Goal: Task Accomplishment & Management: Manage account settings

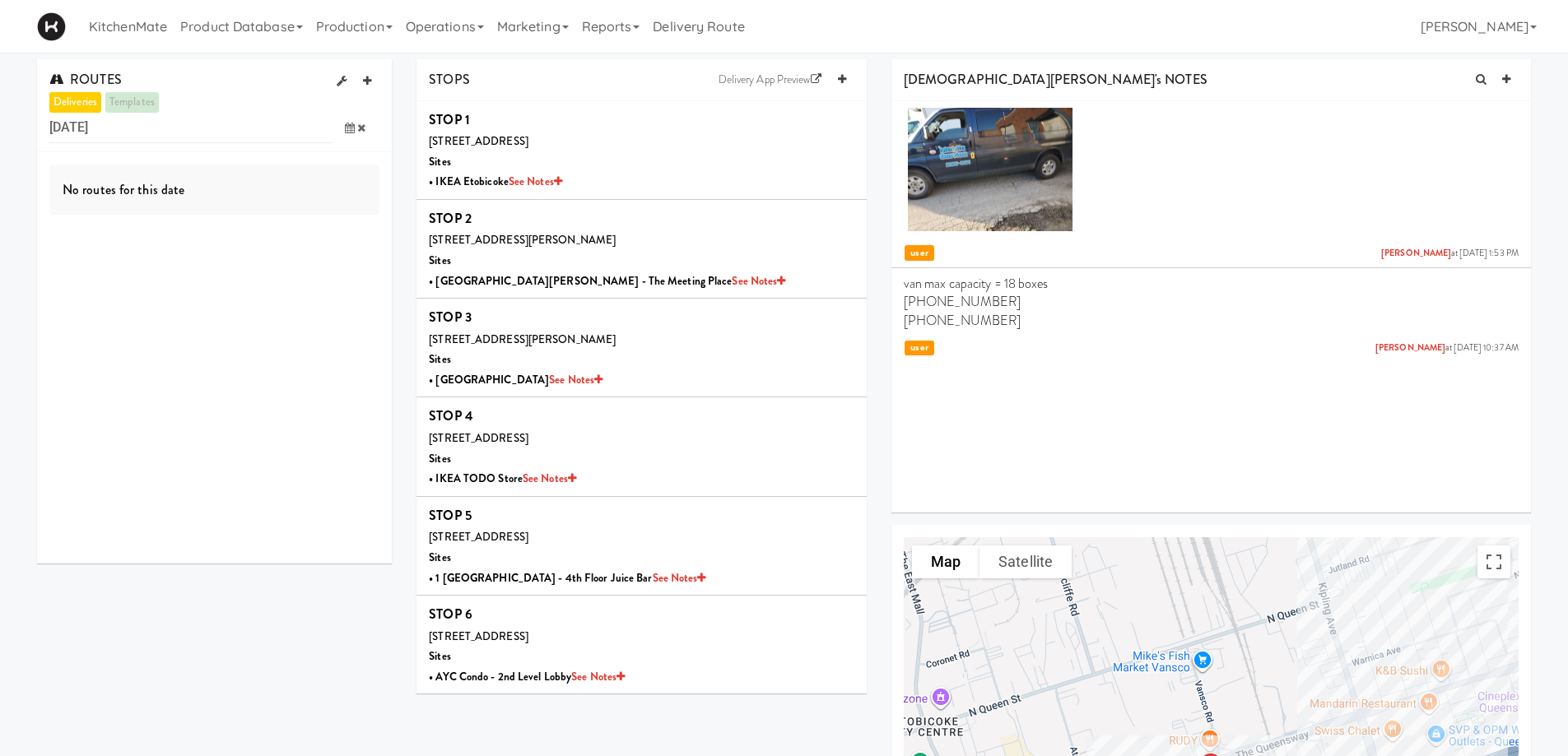
click at [345, 128] on icon at bounding box center [350, 127] width 10 height 11
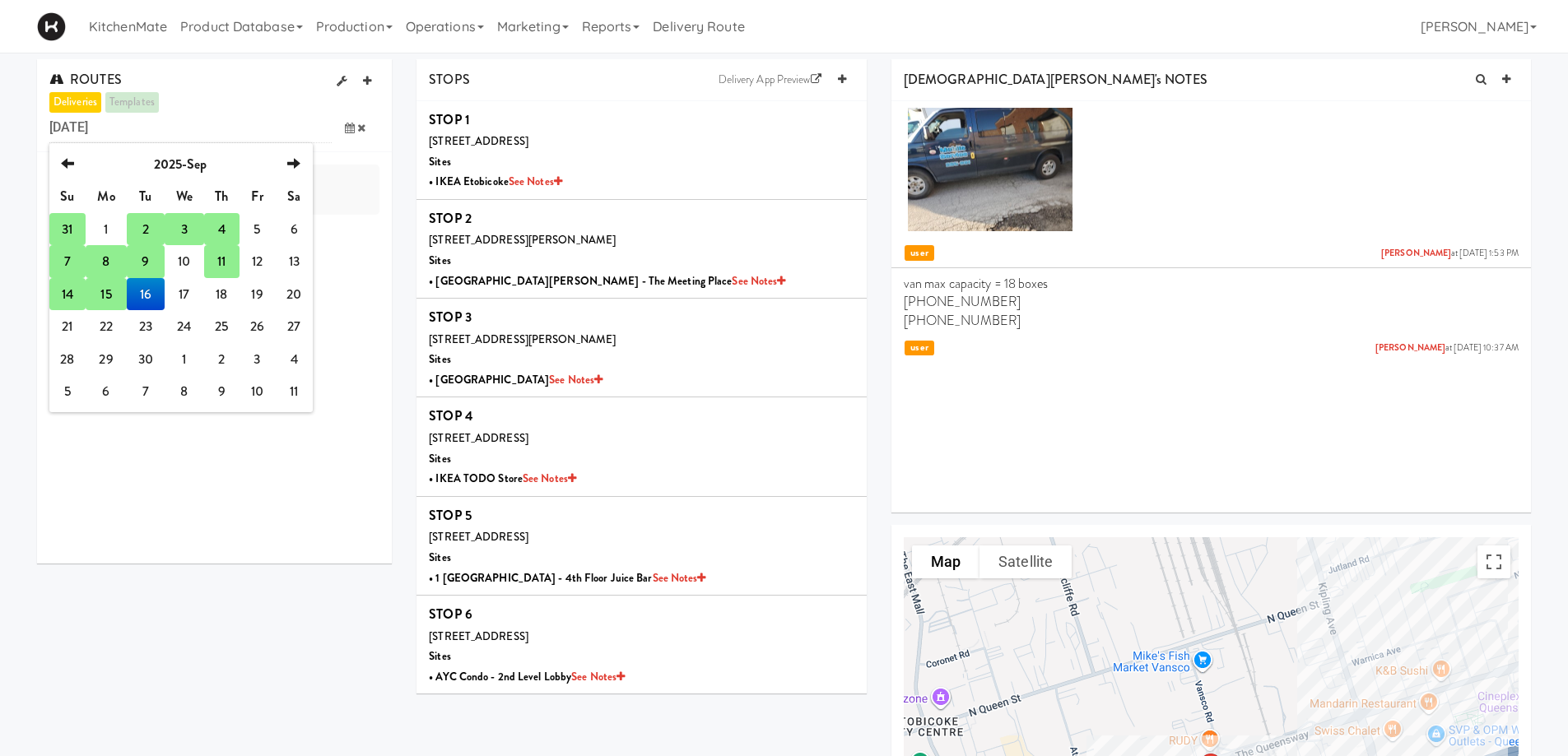
click at [107, 290] on td "15" at bounding box center [107, 294] width 41 height 33
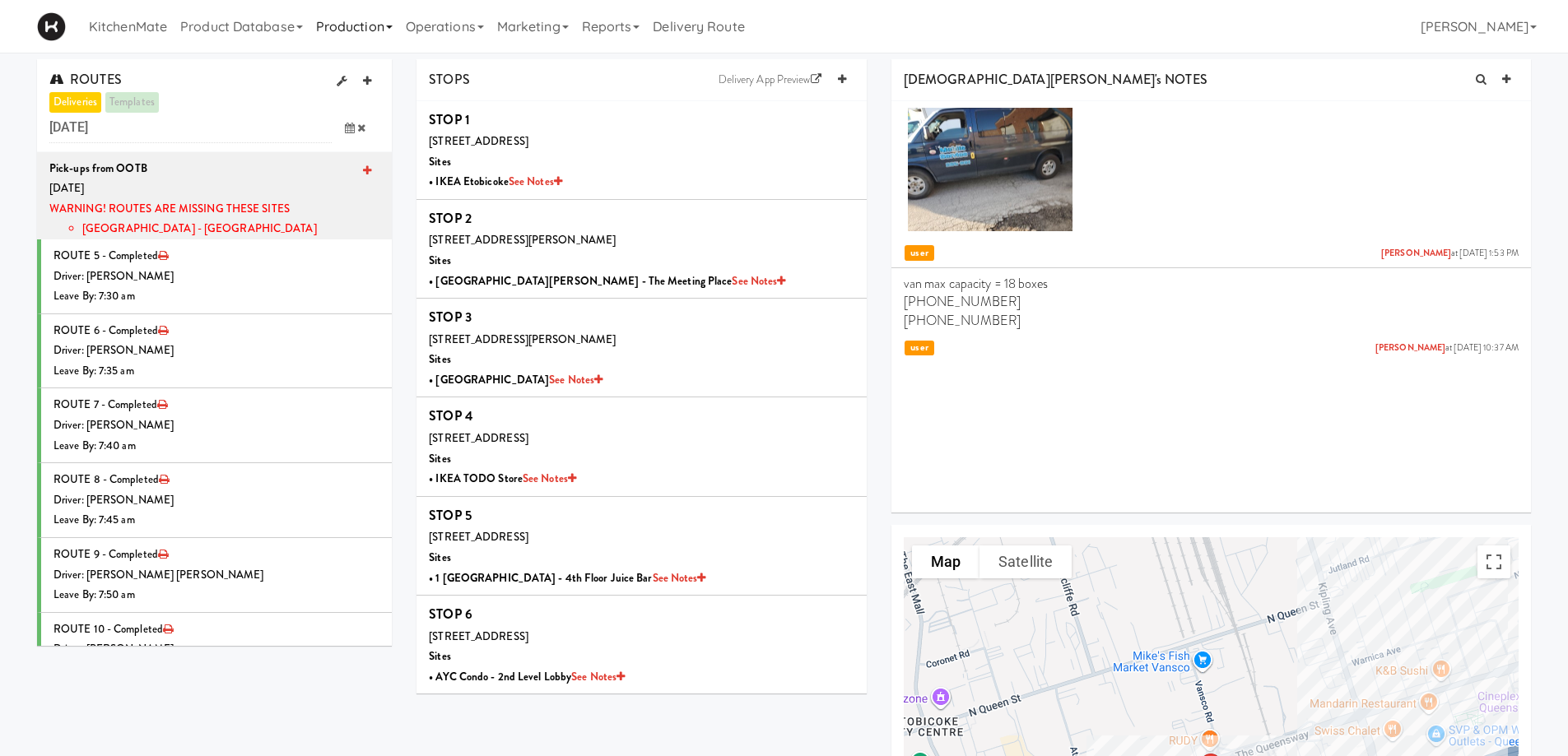
click at [396, 22] on link "Production" at bounding box center [354, 26] width 90 height 53
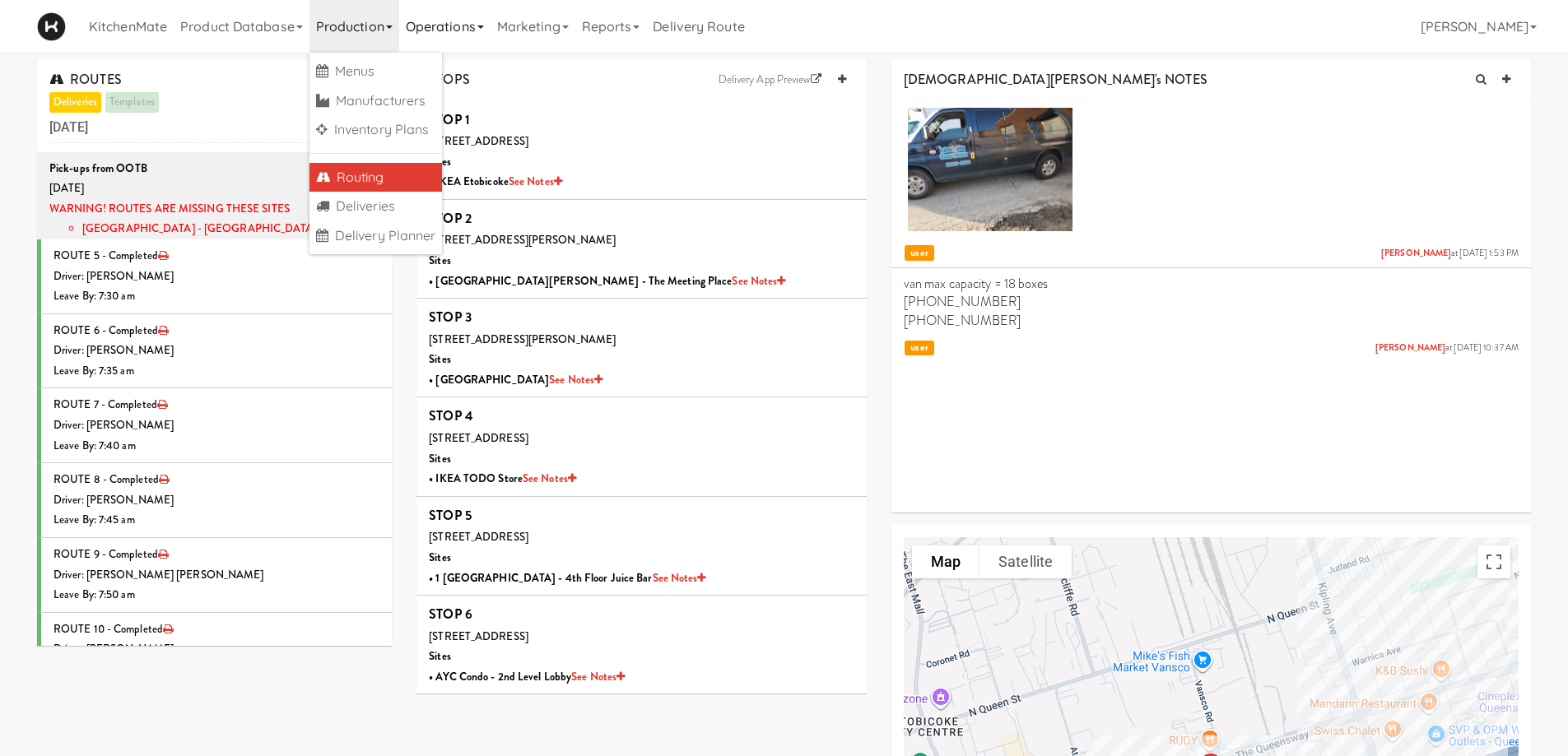
click at [491, 24] on link "Operations" at bounding box center [444, 26] width 91 height 53
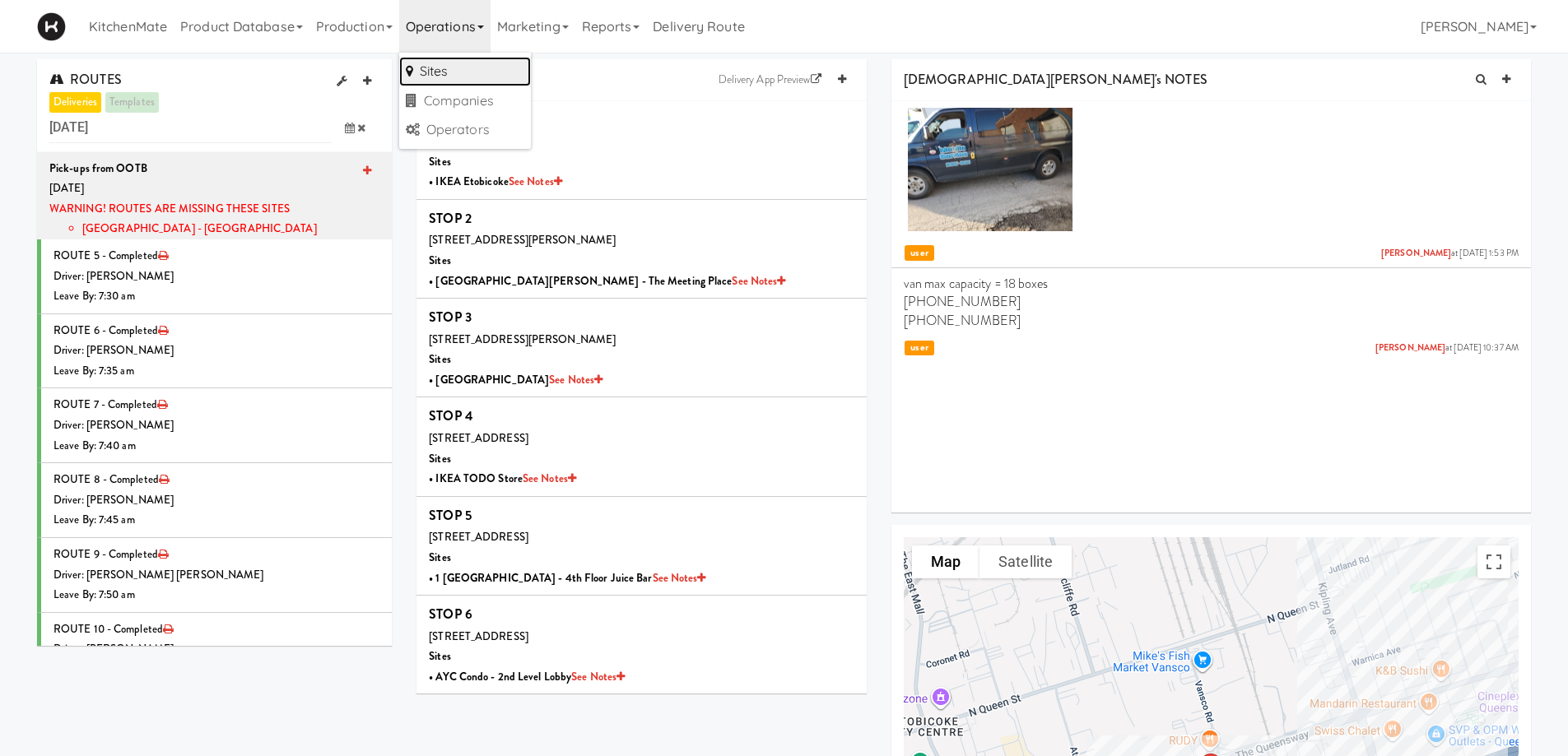
click at [451, 79] on link "Sites" at bounding box center [465, 71] width 132 height 29
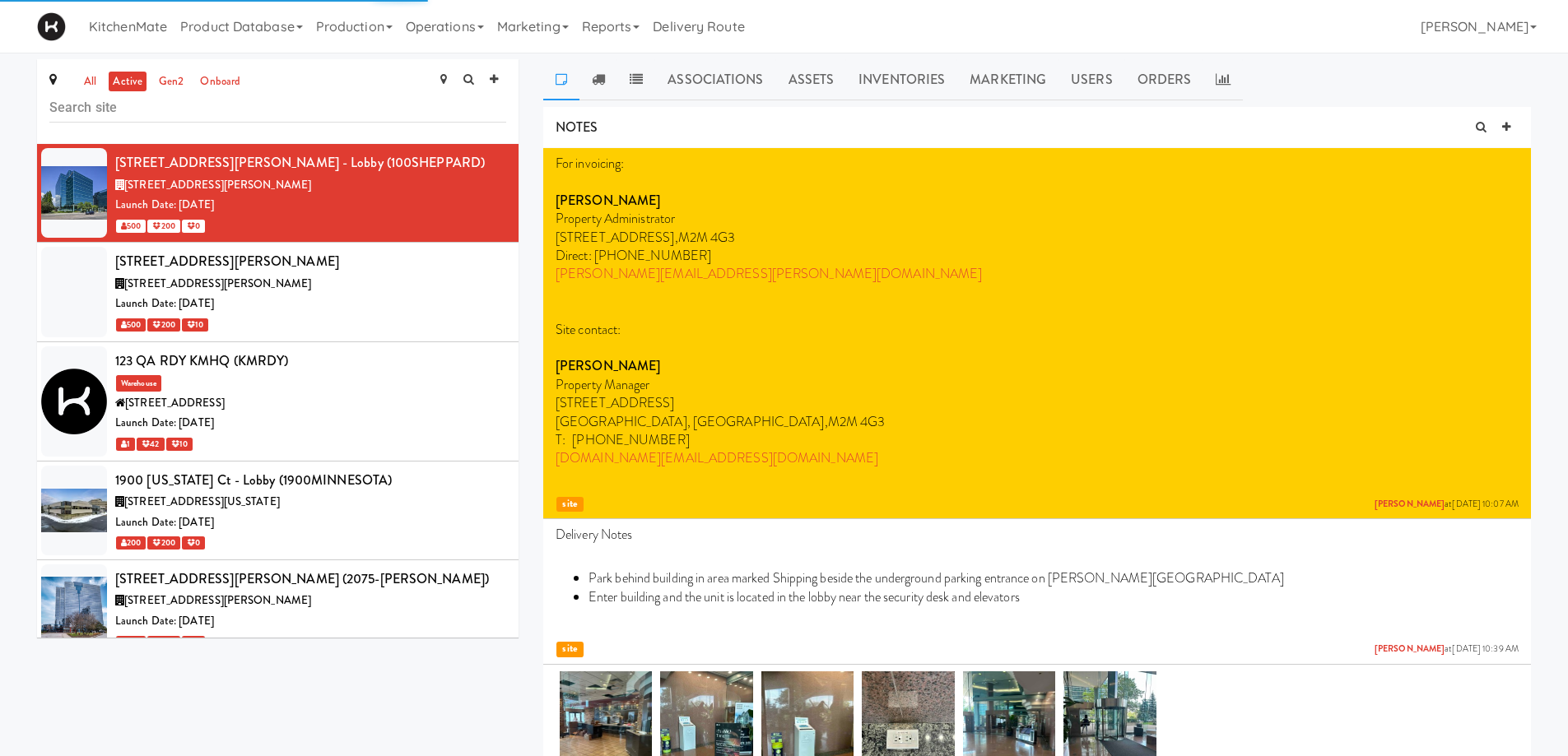
click at [112, 114] on input "text" at bounding box center [277, 107] width 457 height 30
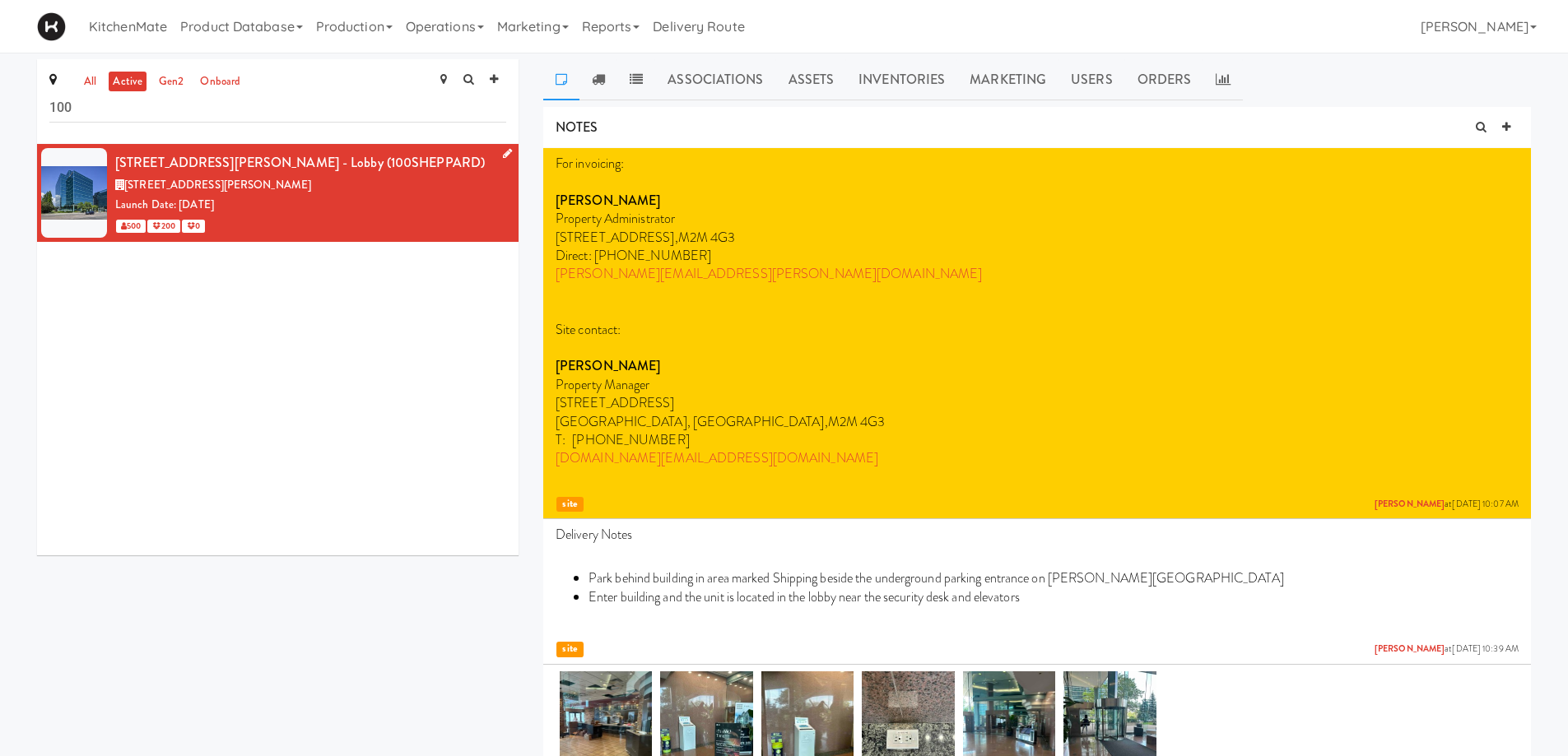
click at [264, 185] on span "[STREET_ADDRESS][PERSON_NAME]" at bounding box center [217, 185] width 187 height 16
click at [361, 165] on div "[STREET_ADDRESS][PERSON_NAME] - Lobby (100SHEPPARD)" at bounding box center [311, 162] width 391 height 24
click at [605, 79] on link at bounding box center [598, 80] width 38 height 41
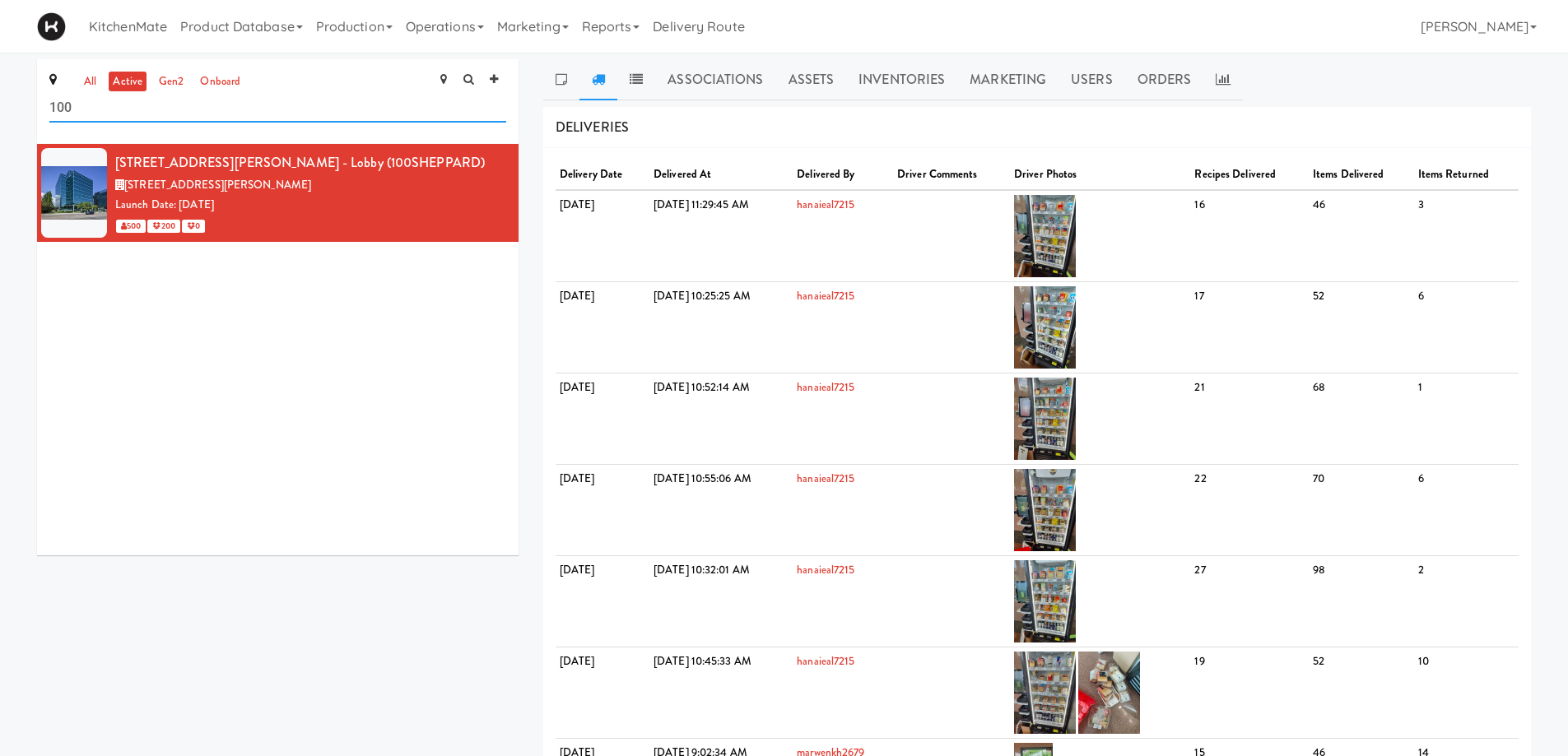
drag, startPoint x: 89, startPoint y: 107, endPoint x: 55, endPoint y: 107, distance: 34.0
click at [55, 107] on input "100" at bounding box center [277, 107] width 457 height 30
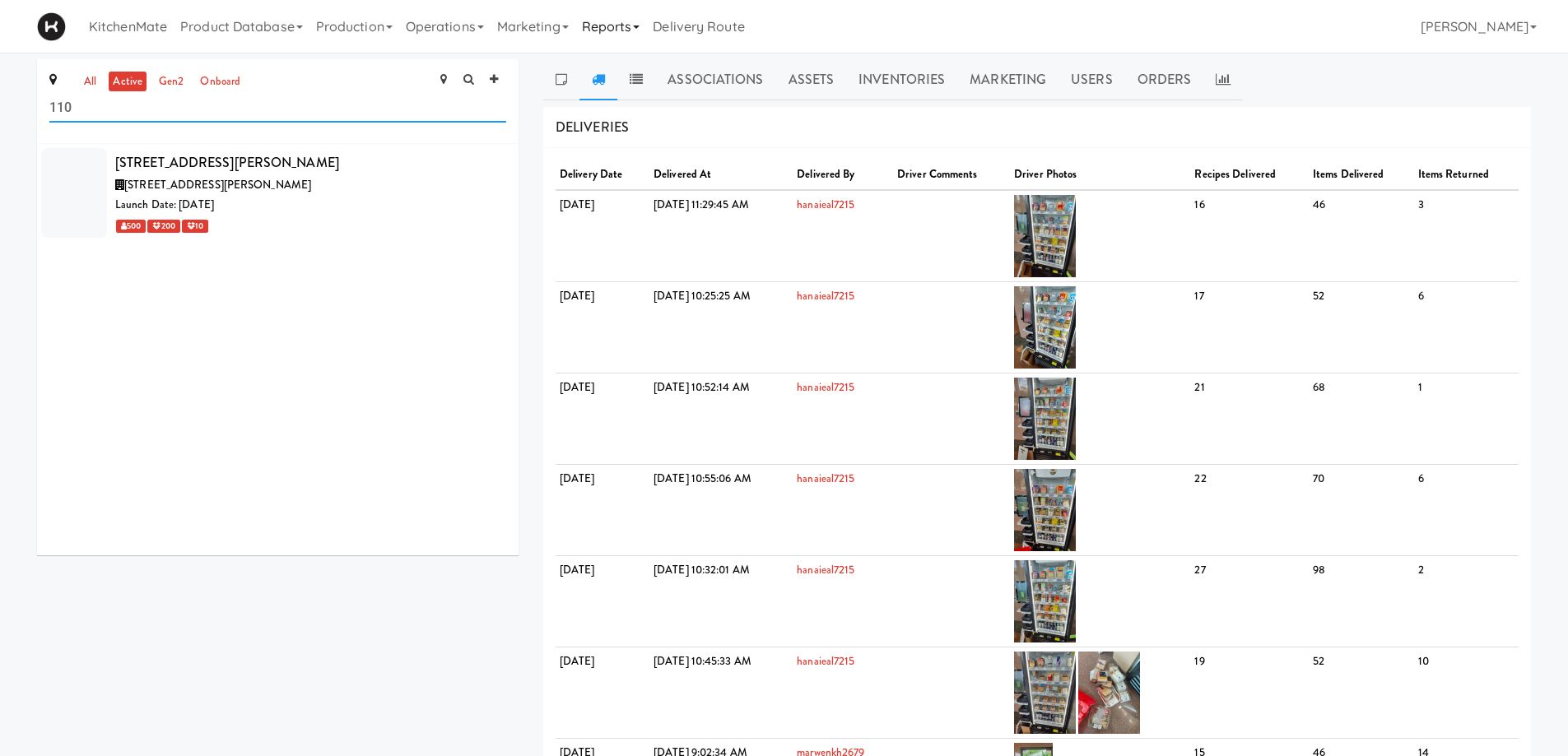
type input "110"
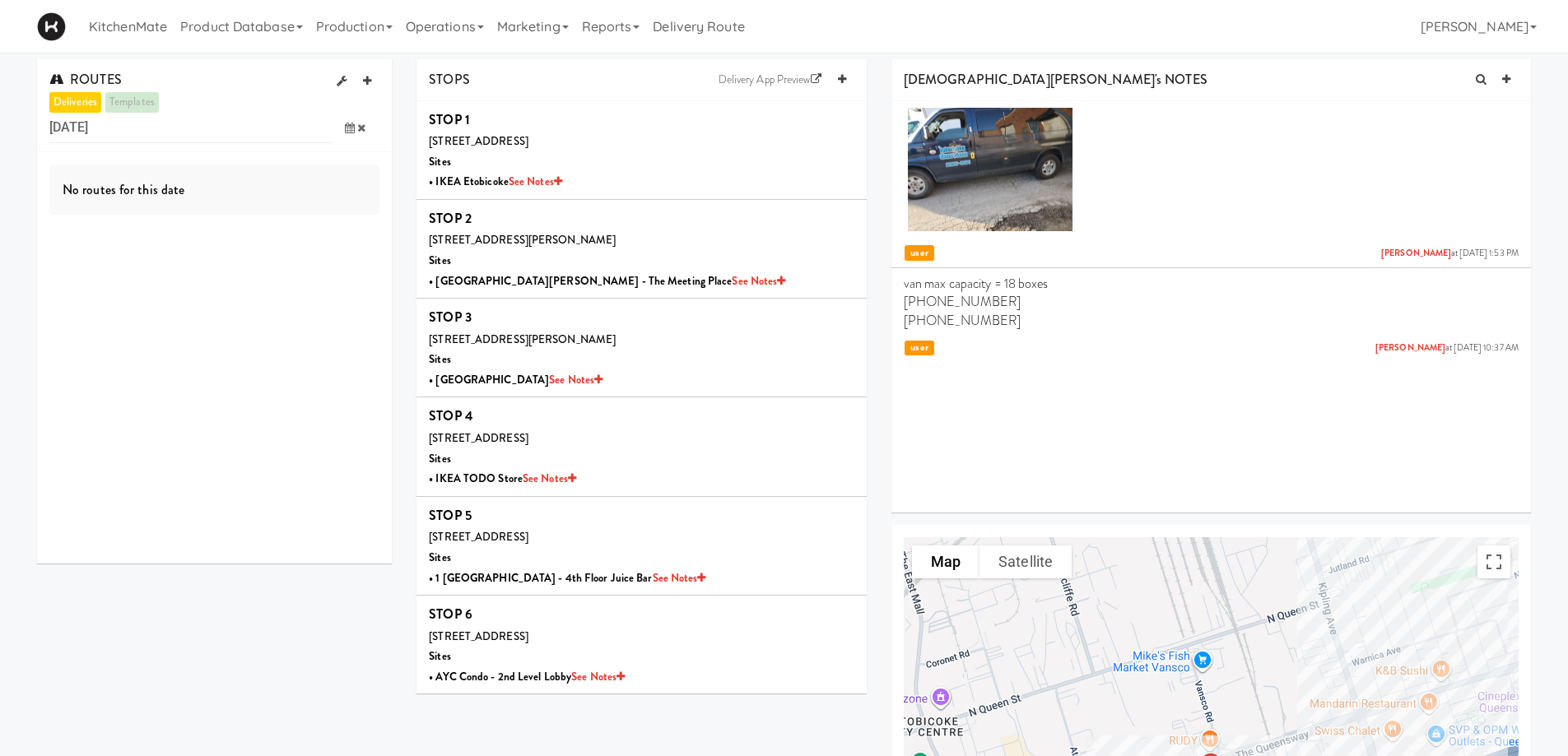
click at [348, 129] on icon at bounding box center [350, 127] width 10 height 11
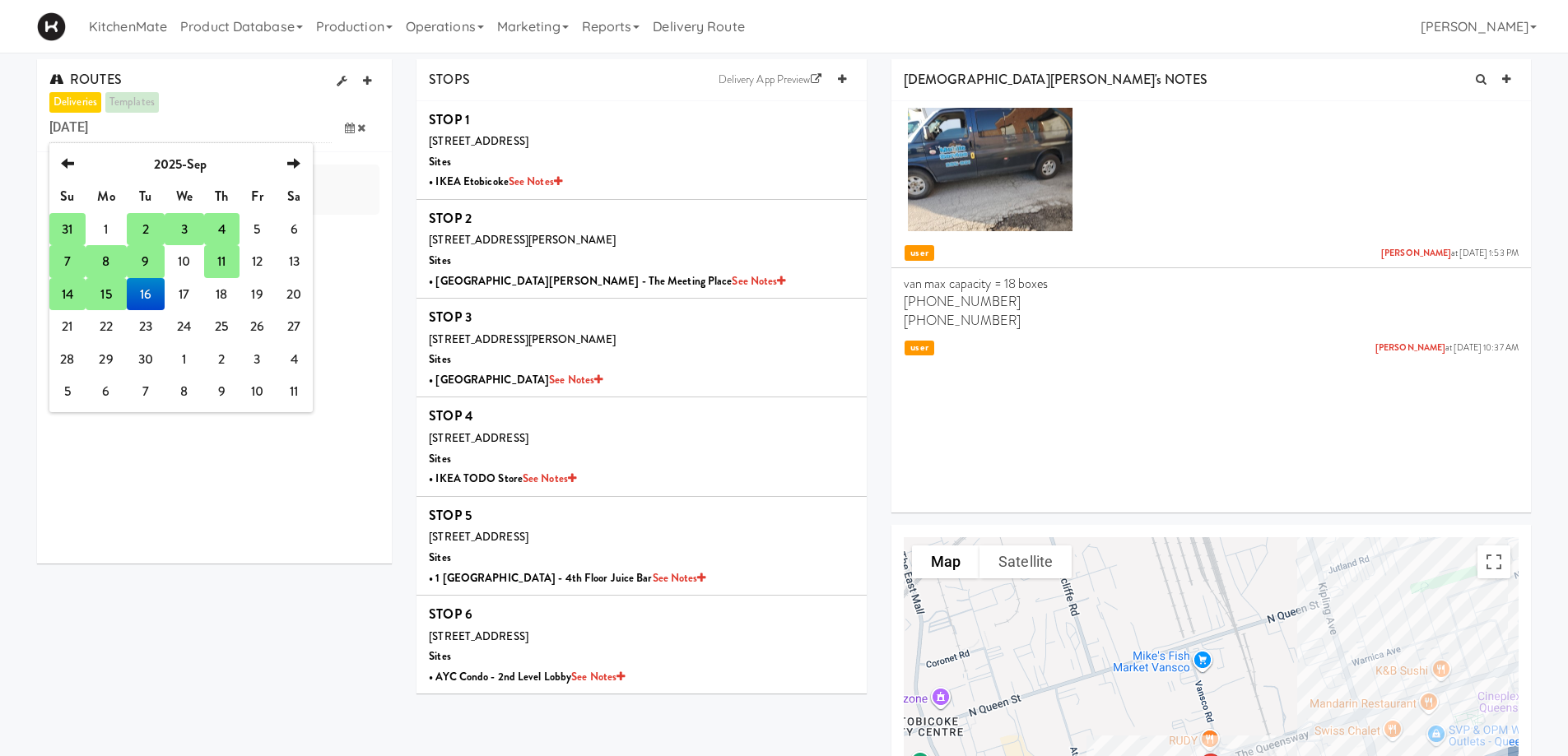
click at [110, 305] on td "15" at bounding box center [107, 294] width 41 height 33
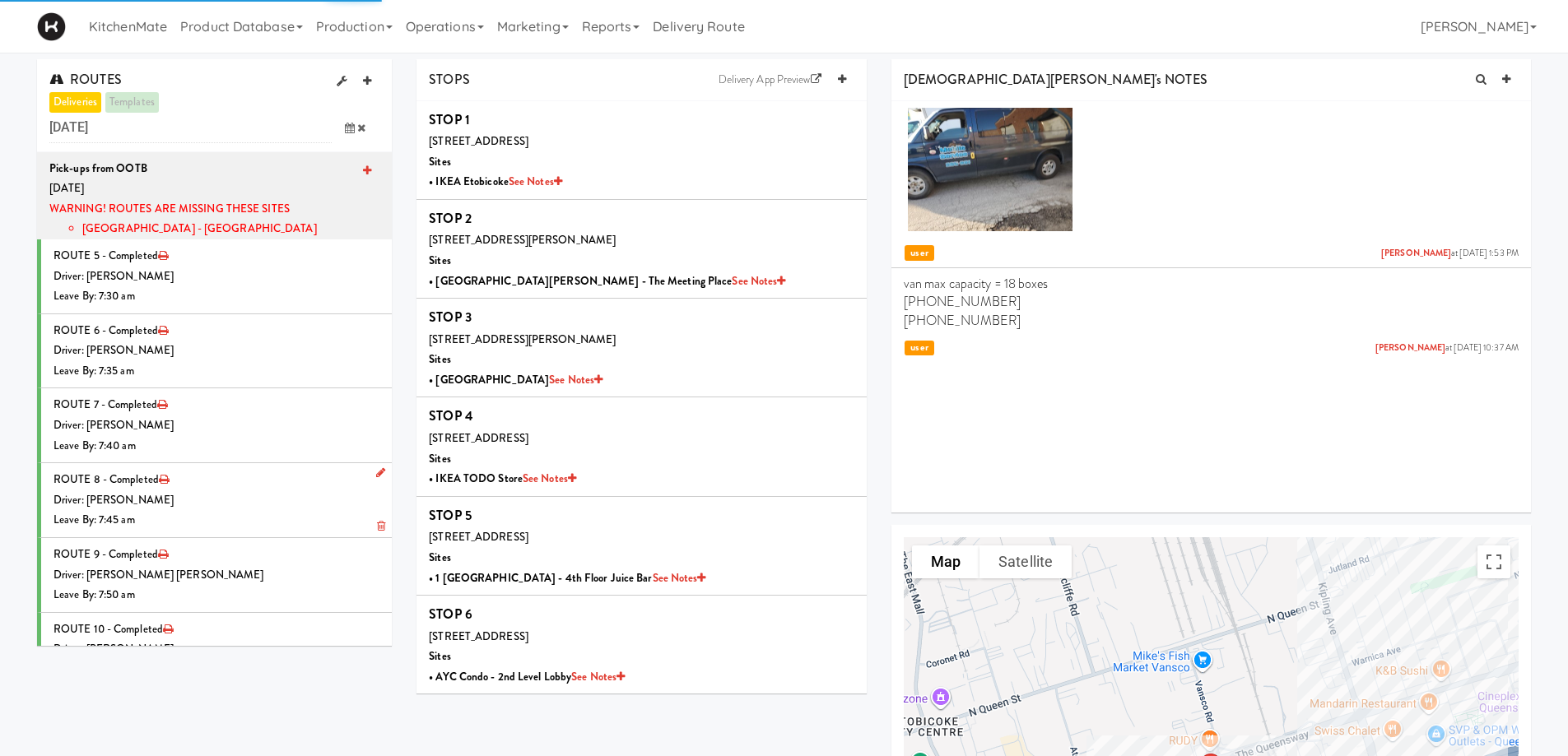
click at [212, 497] on div "Driver: [PERSON_NAME]" at bounding box center [216, 501] width 326 height 21
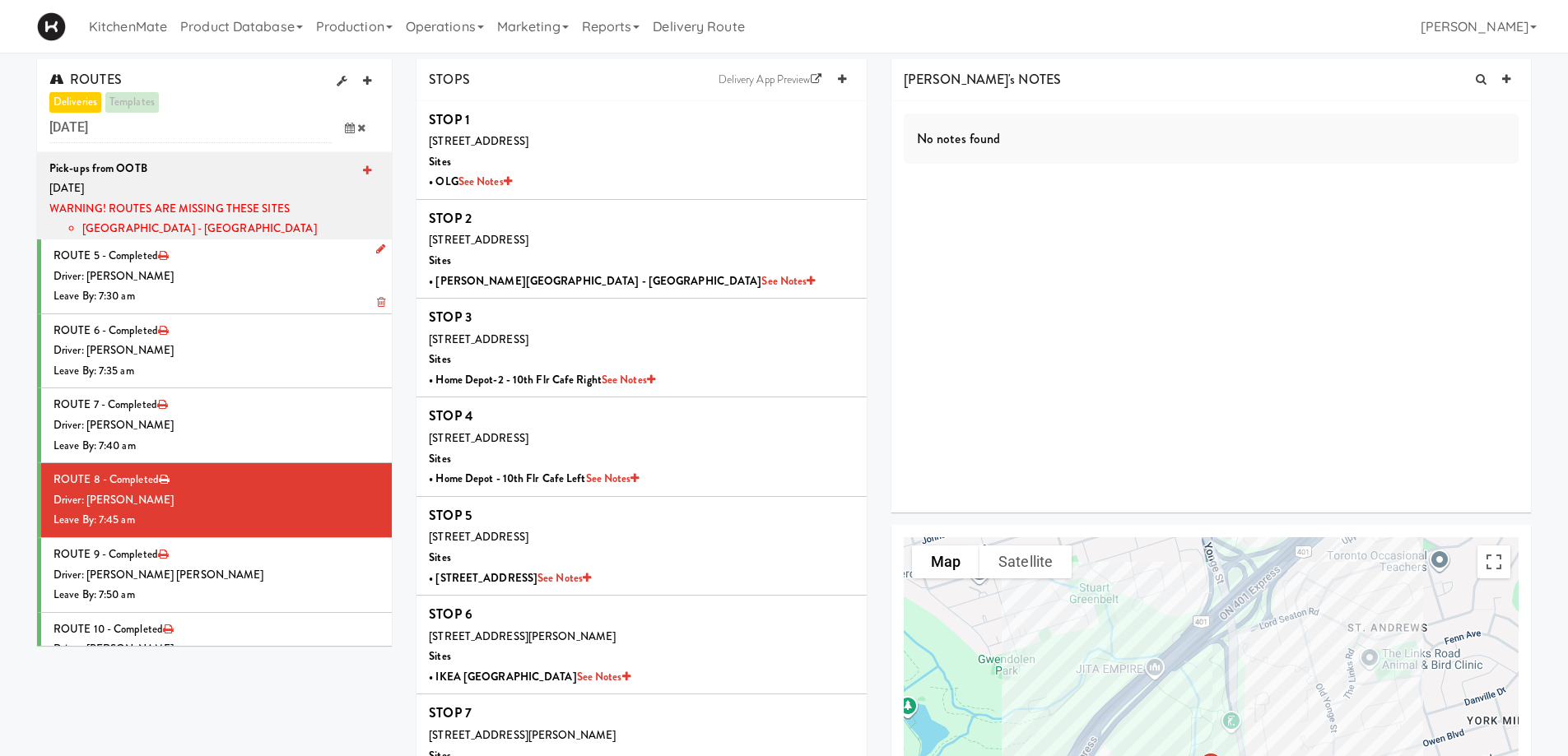
click at [234, 278] on div "Driver: [PERSON_NAME]" at bounding box center [216, 277] width 326 height 21
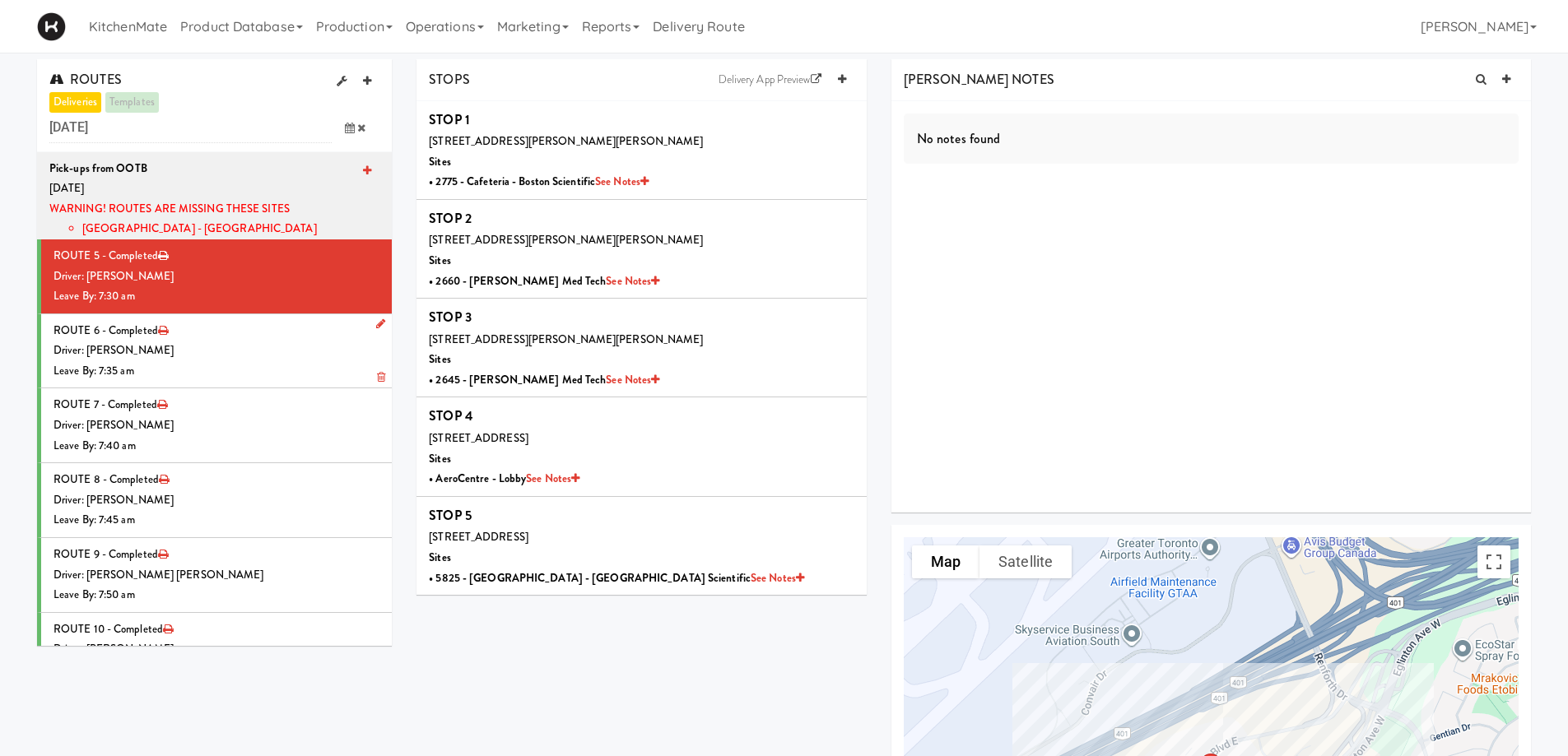
click at [258, 342] on div "Driver: [PERSON_NAME]" at bounding box center [216, 350] width 326 height 21
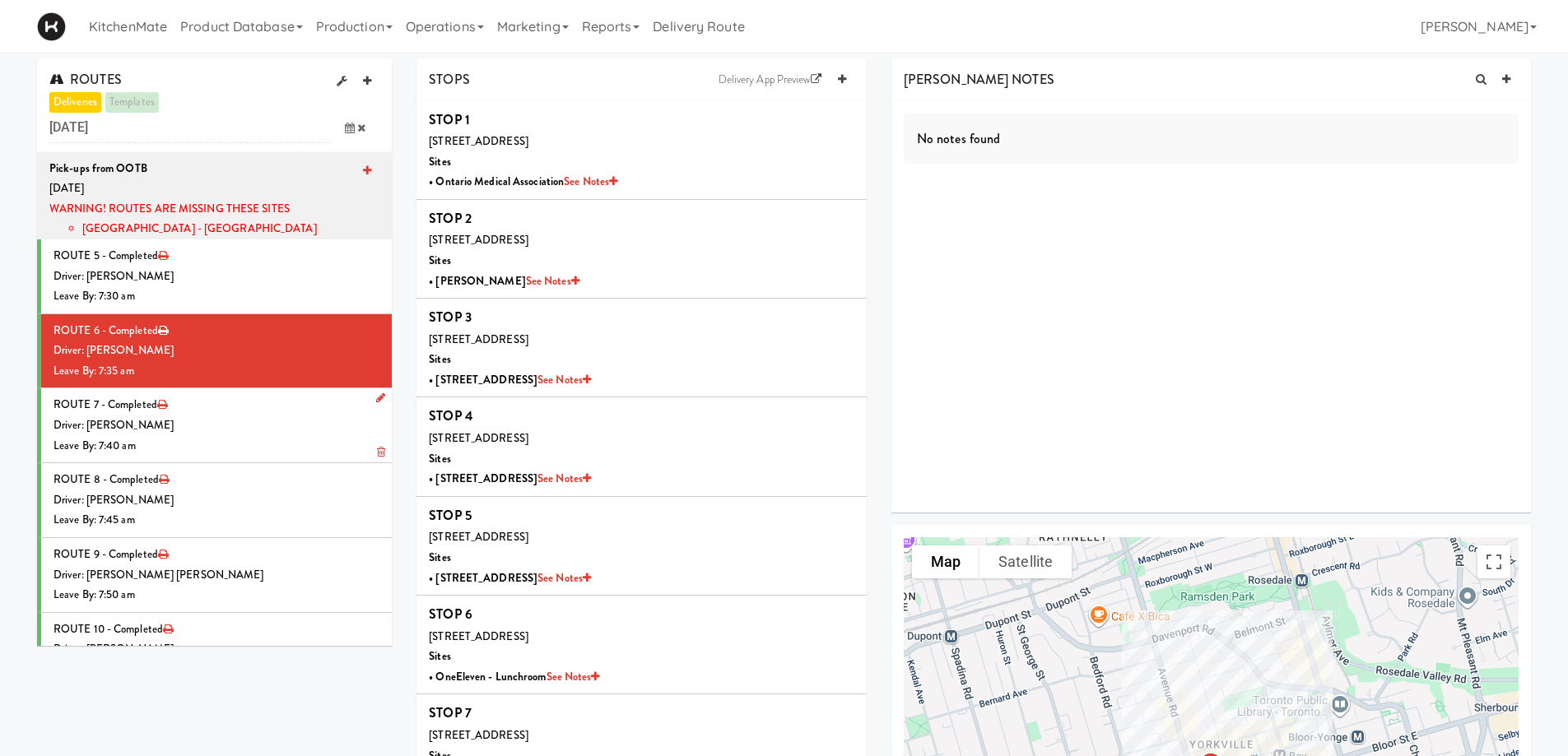
click at [213, 423] on div "Driver: [PERSON_NAME]" at bounding box center [216, 425] width 326 height 21
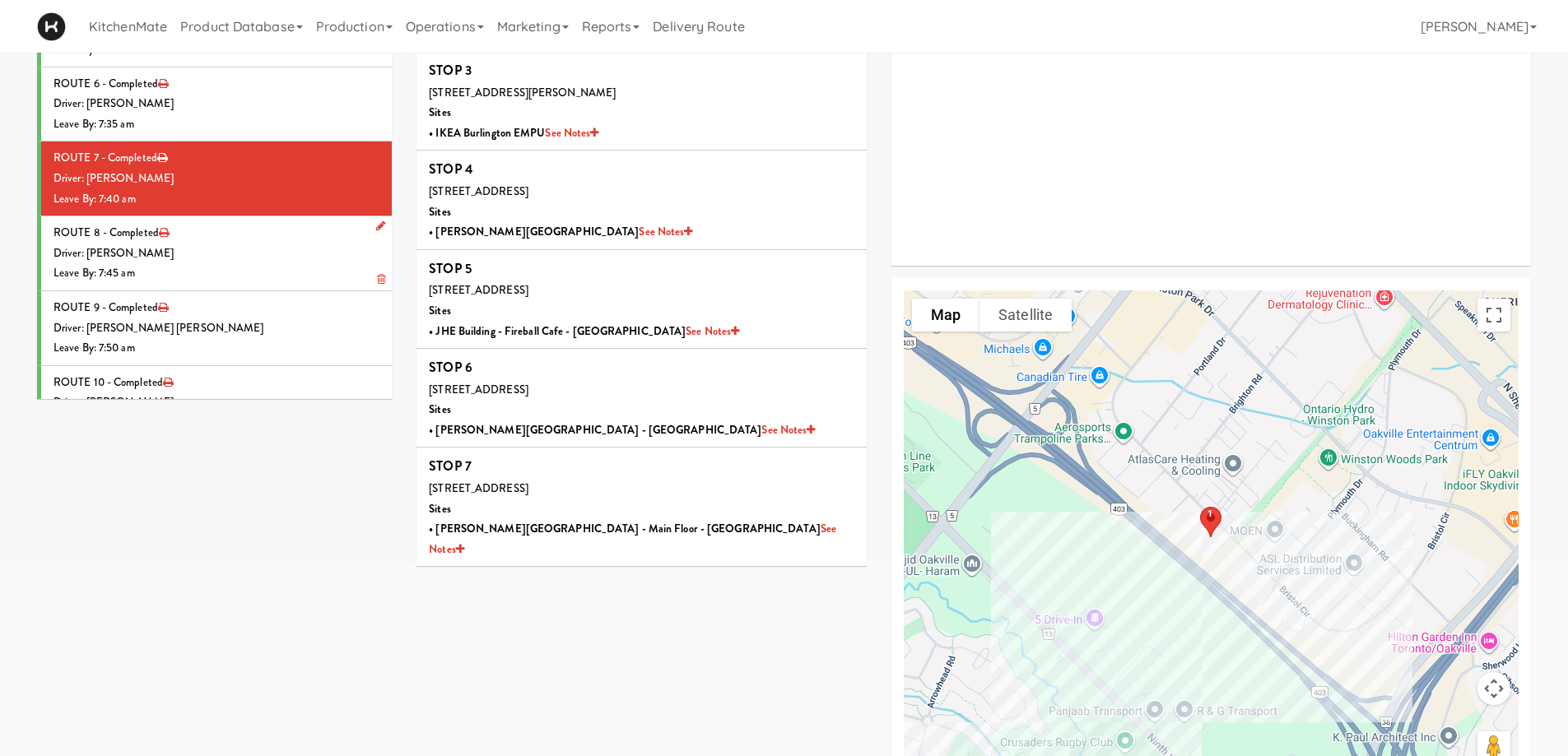
click at [246, 273] on div "Leave By: 7:45 am" at bounding box center [216, 273] width 326 height 21
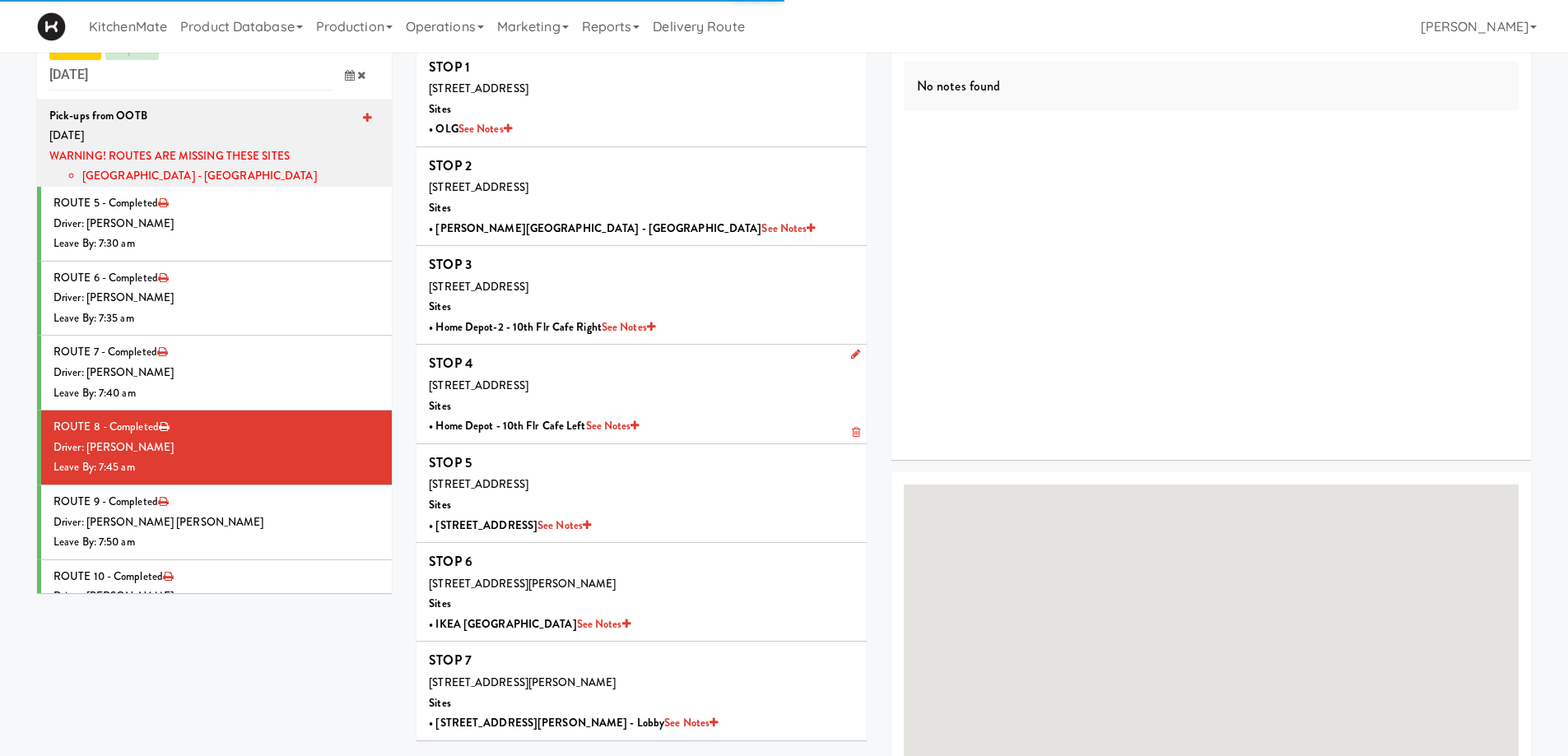
scroll to position [246, 0]
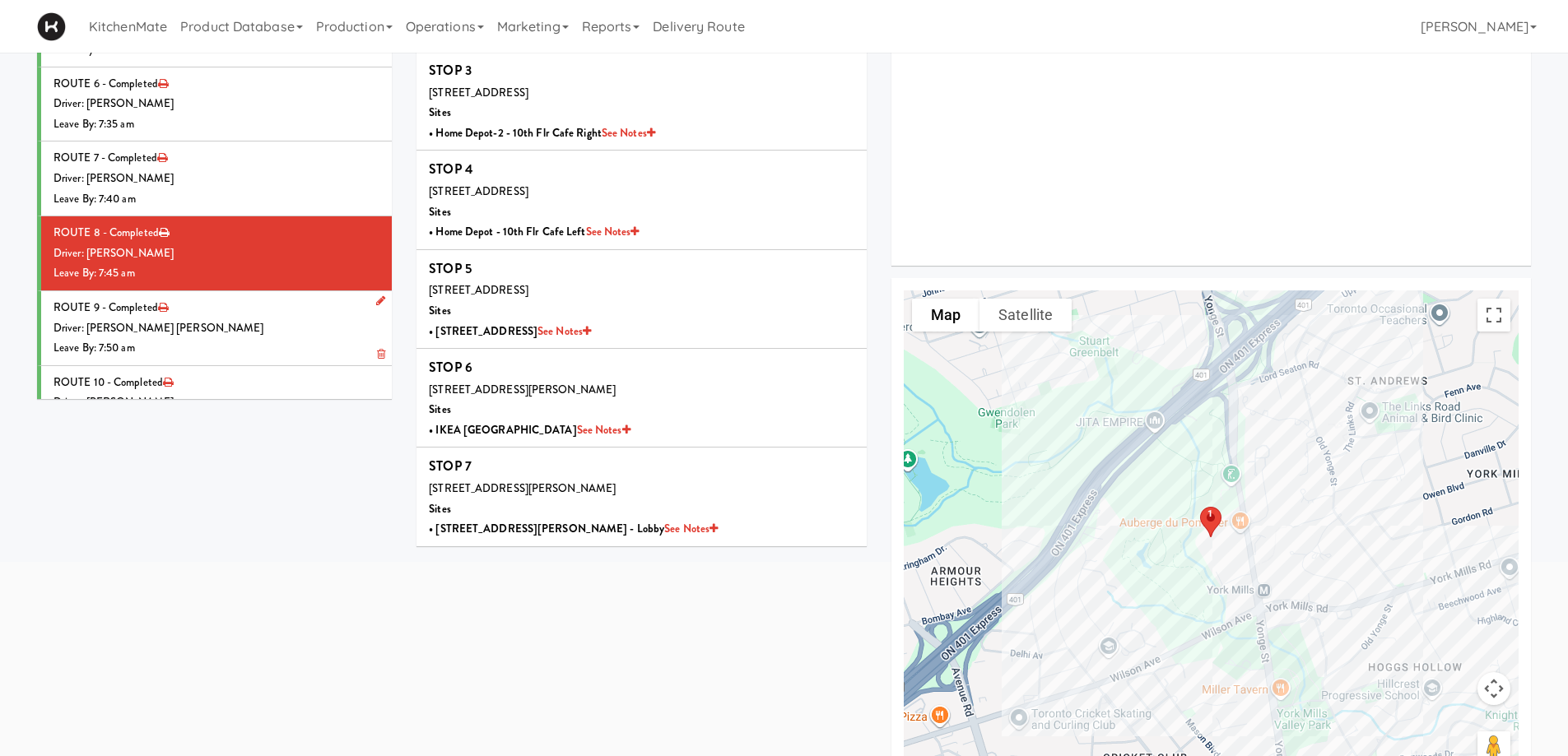
click at [304, 330] on div "Driver: [PERSON_NAME] [PERSON_NAME]" at bounding box center [216, 329] width 326 height 21
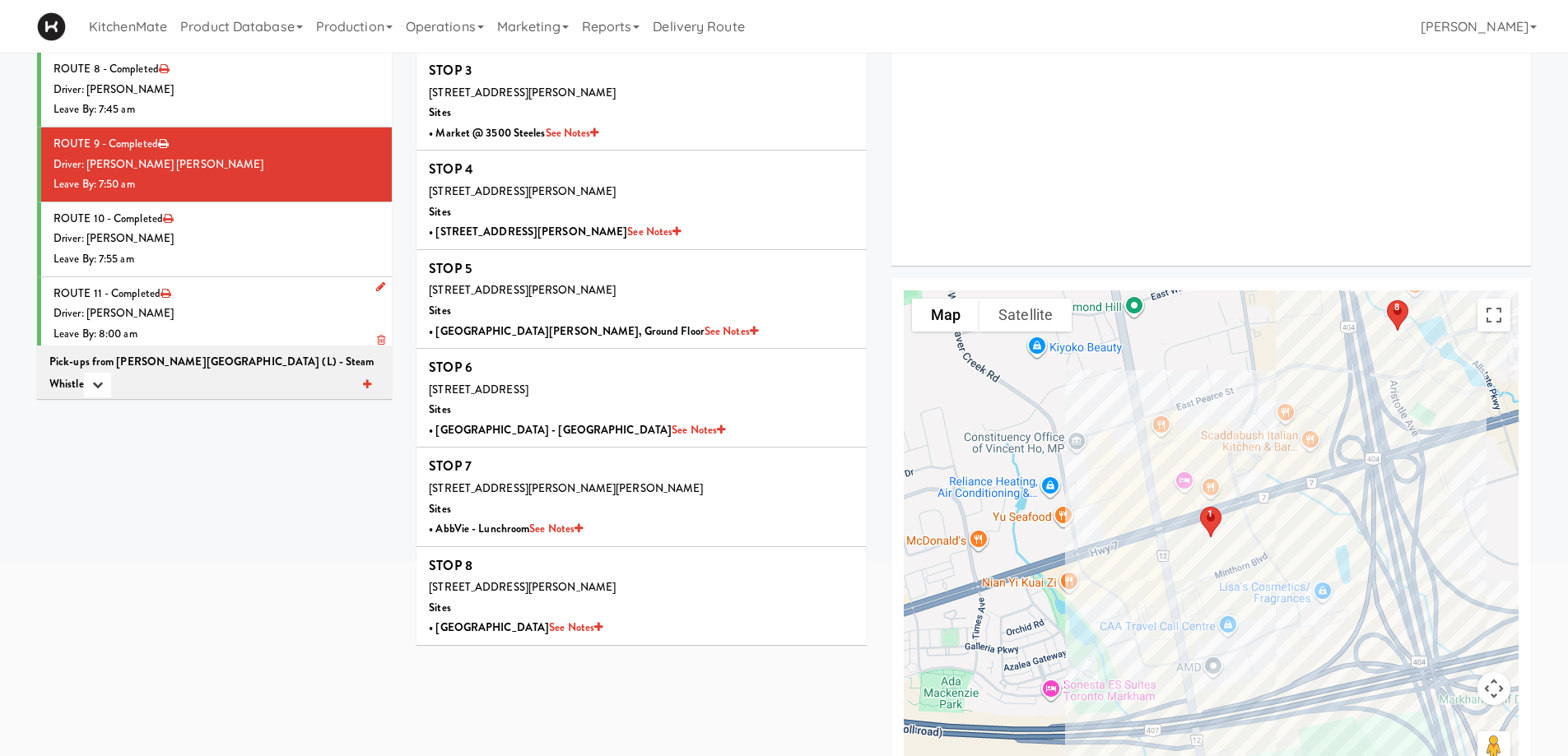
scroll to position [164, 0]
click at [256, 251] on div "Leave By: 7:55 am" at bounding box center [216, 258] width 326 height 21
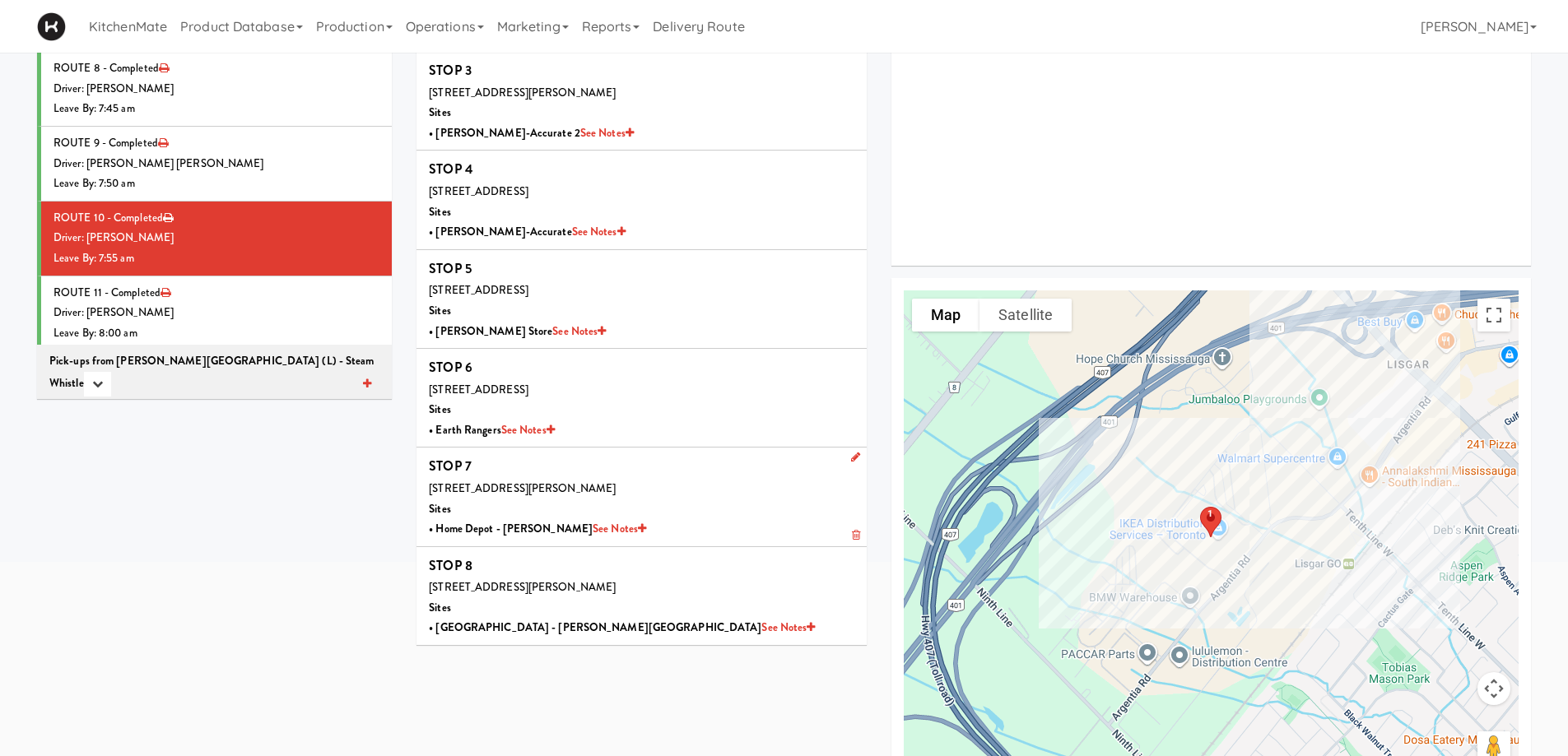
scroll to position [299, 0]
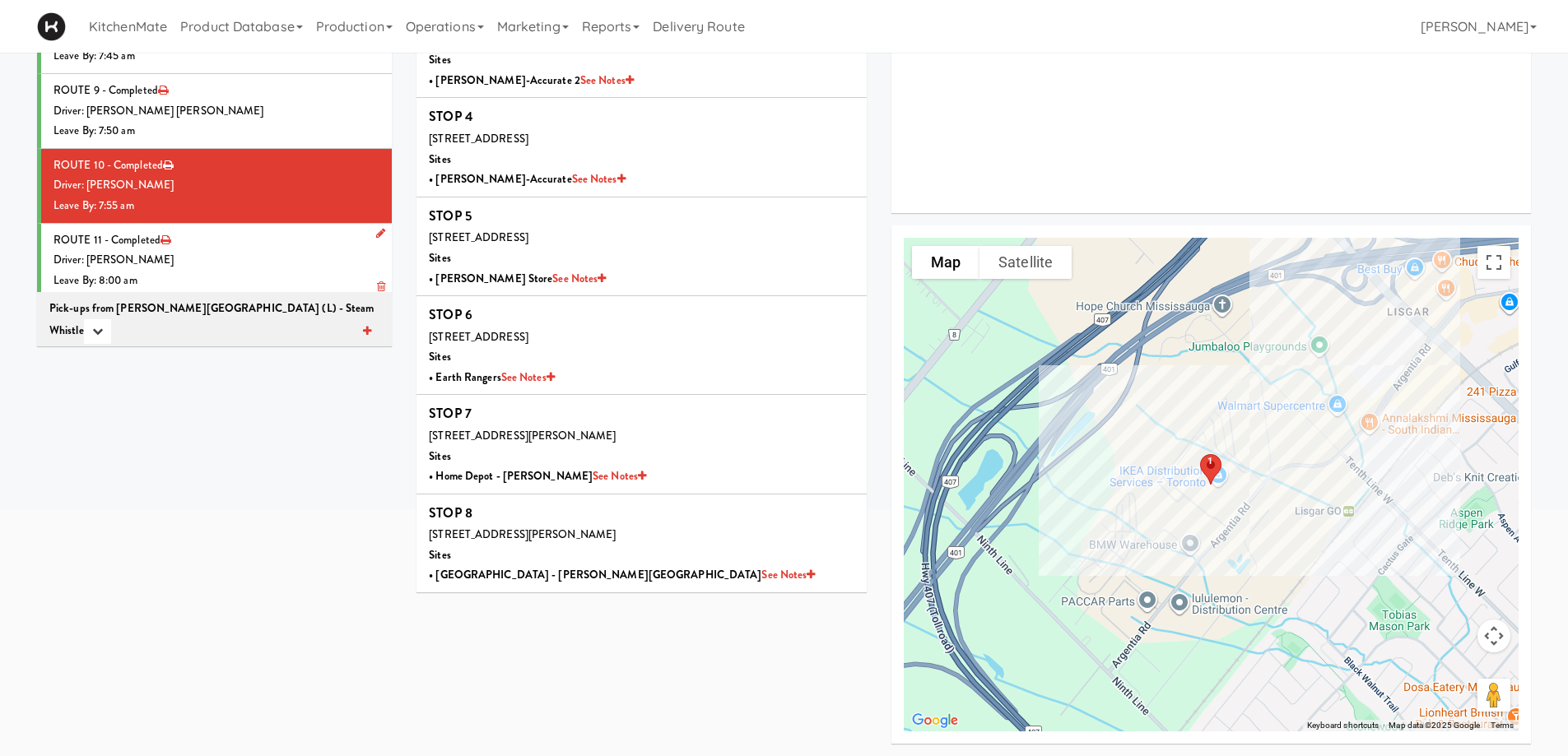
click at [222, 231] on li "ROUTE 11 - Completed Driver: Ross Daly Leave By: 8:00 am" at bounding box center [214, 261] width 355 height 74
